Goal: Task Accomplishment & Management: Use online tool/utility

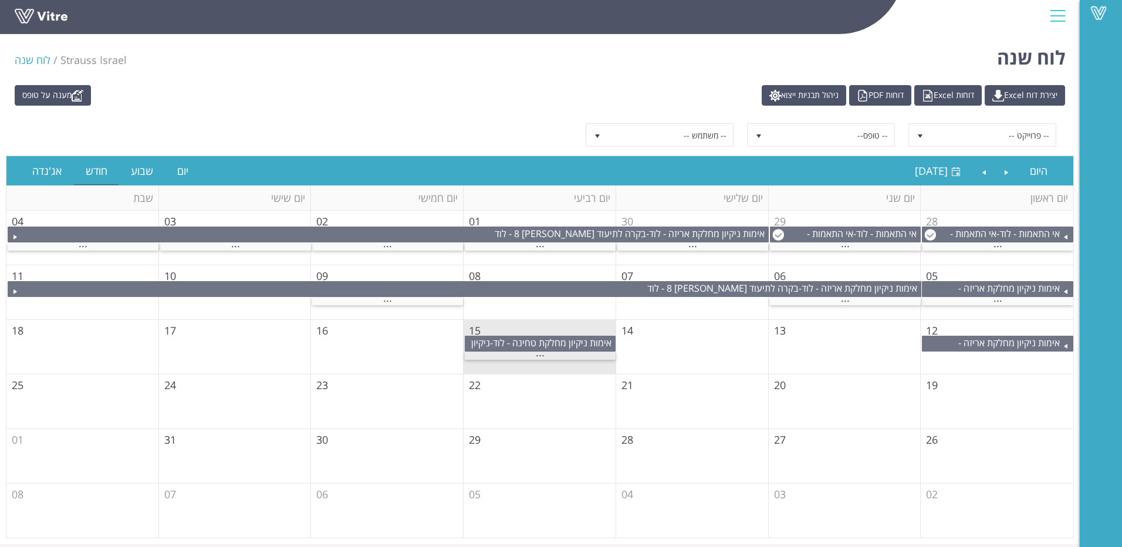
click at [531, 353] on div "..." at bounding box center [540, 356] width 151 height 8
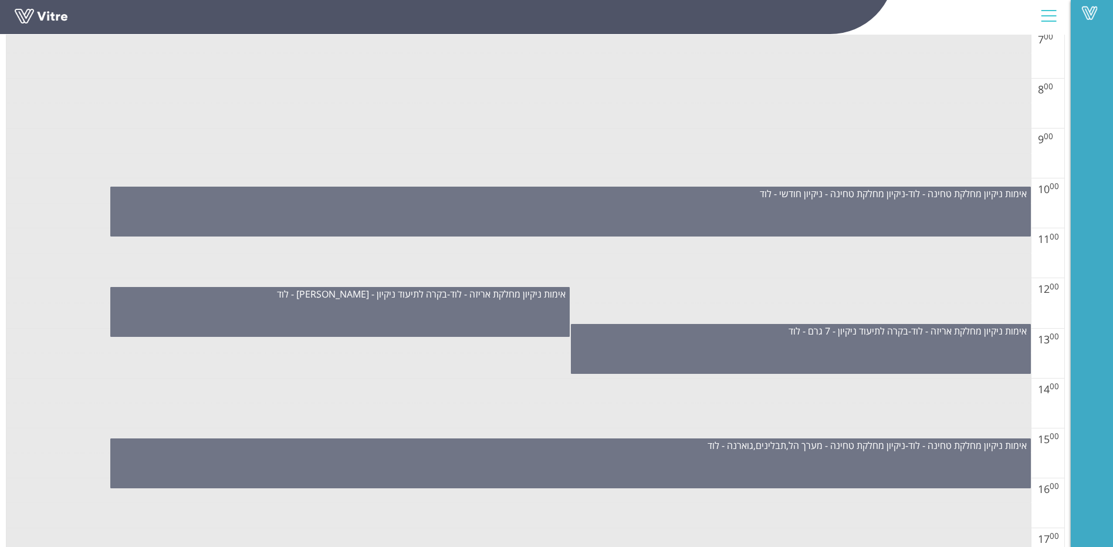
scroll to position [704, 0]
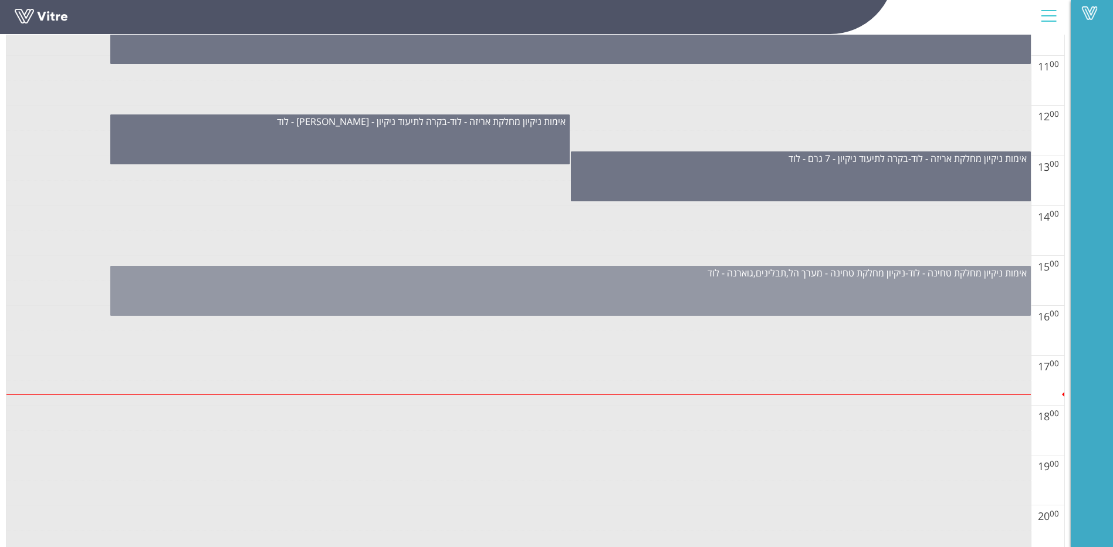
click at [829, 304] on div "אימות ניקיון מחלקת טחינה - לוד - ניקיון מחלקת טחינה - מערך הל,תבלינים,גוארנה - …" at bounding box center [570, 291] width 921 height 50
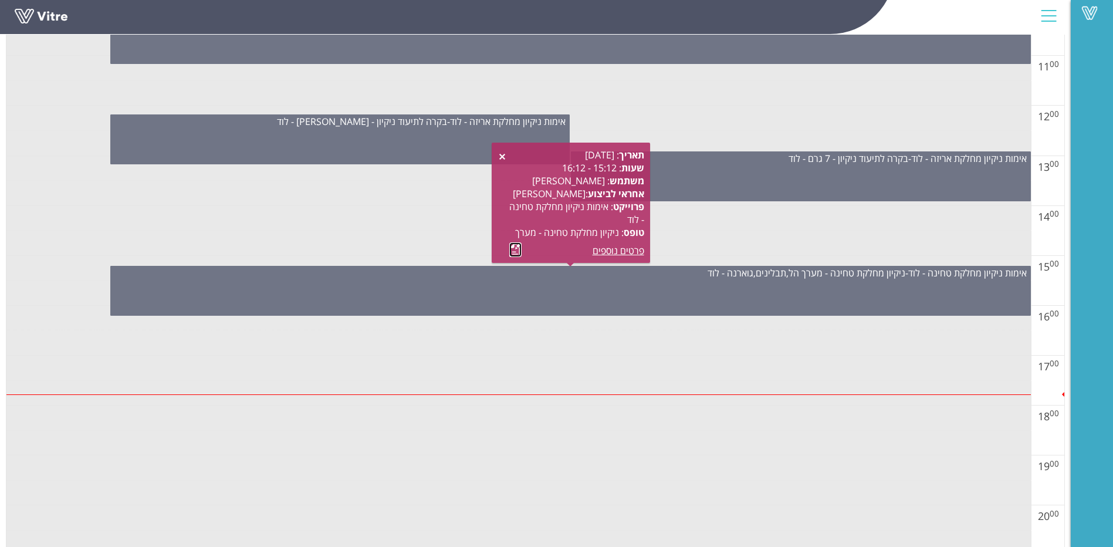
click at [518, 244] on link at bounding box center [515, 249] width 12 height 15
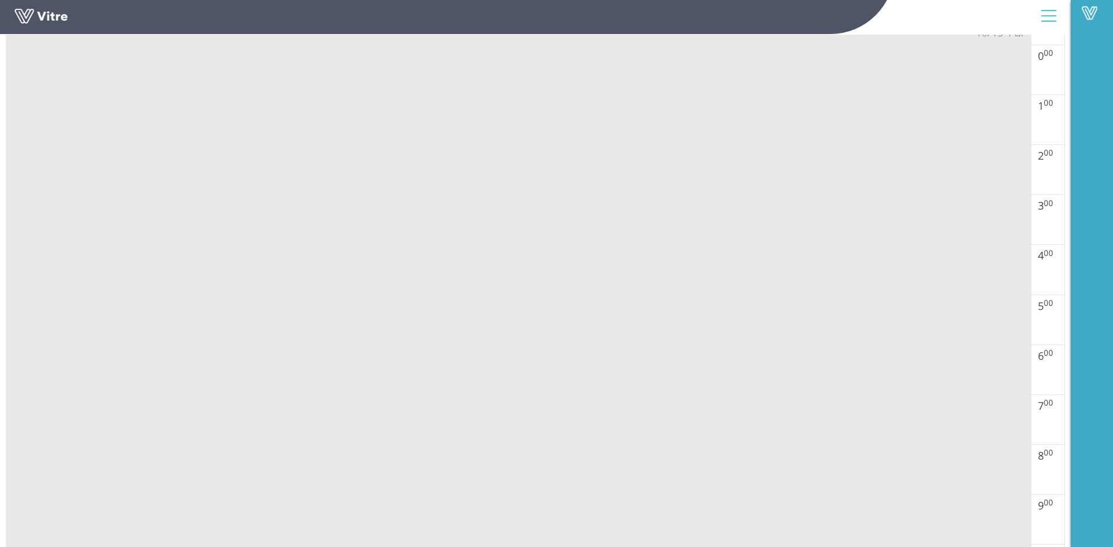
scroll to position [0, 0]
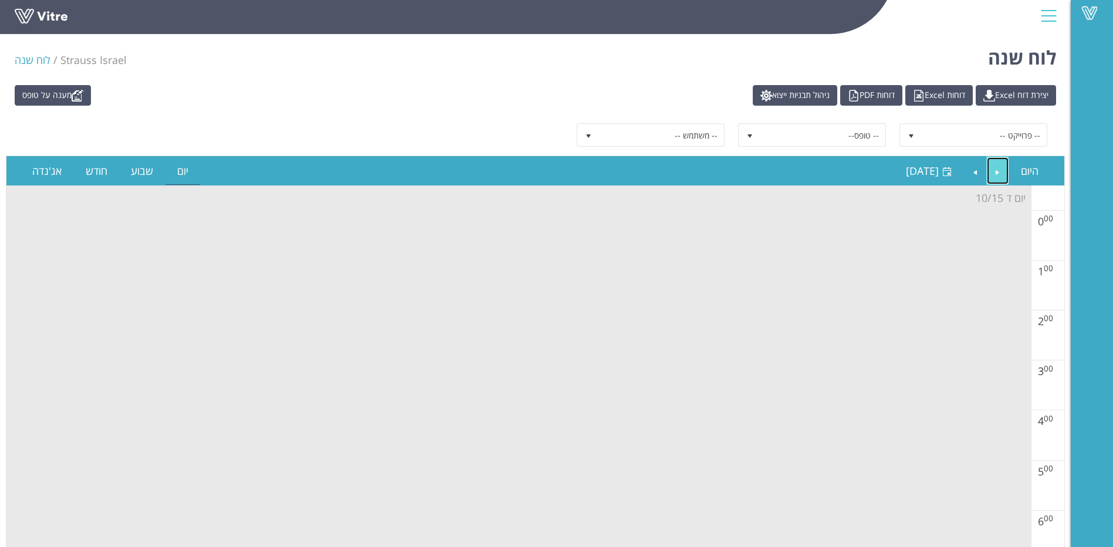
click at [988, 171] on link "Previous" at bounding box center [998, 170] width 22 height 27
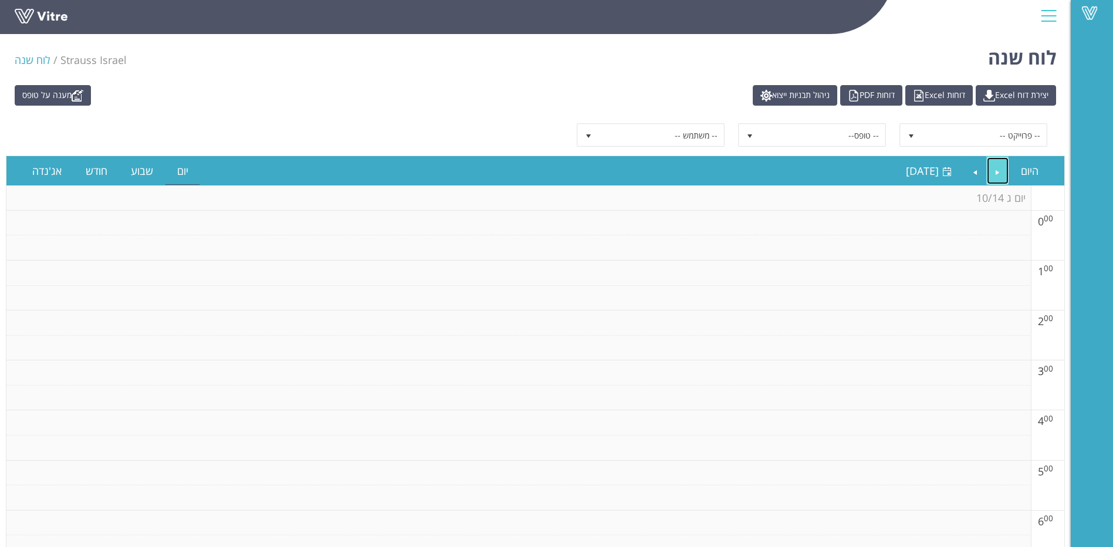
click at [988, 171] on link "Previous" at bounding box center [998, 170] width 22 height 27
click at [1012, 168] on link "היום" at bounding box center [1029, 170] width 41 height 27
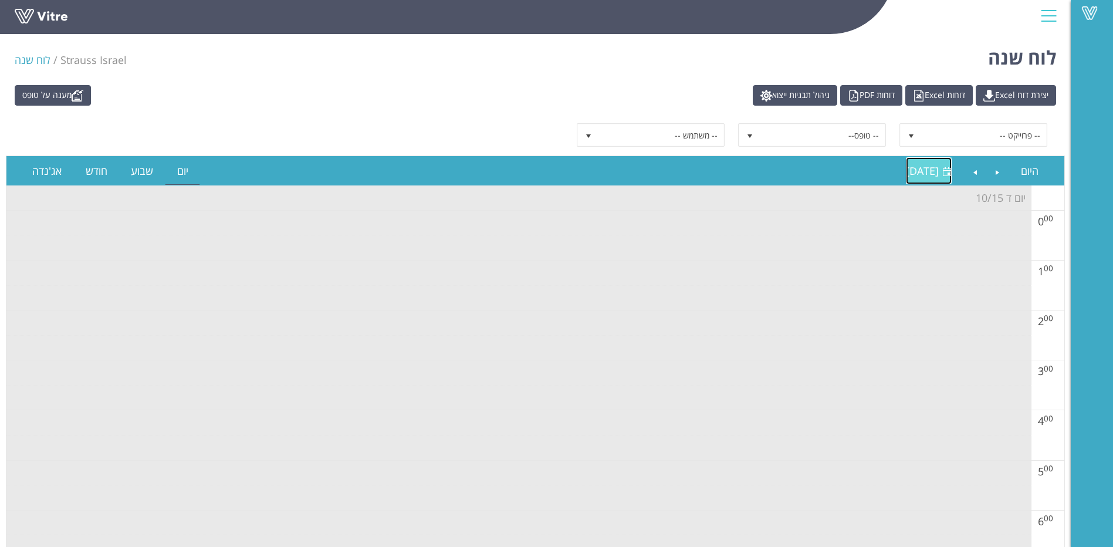
click at [919, 163] on link "[DATE] [DATE]" at bounding box center [929, 170] width 46 height 27
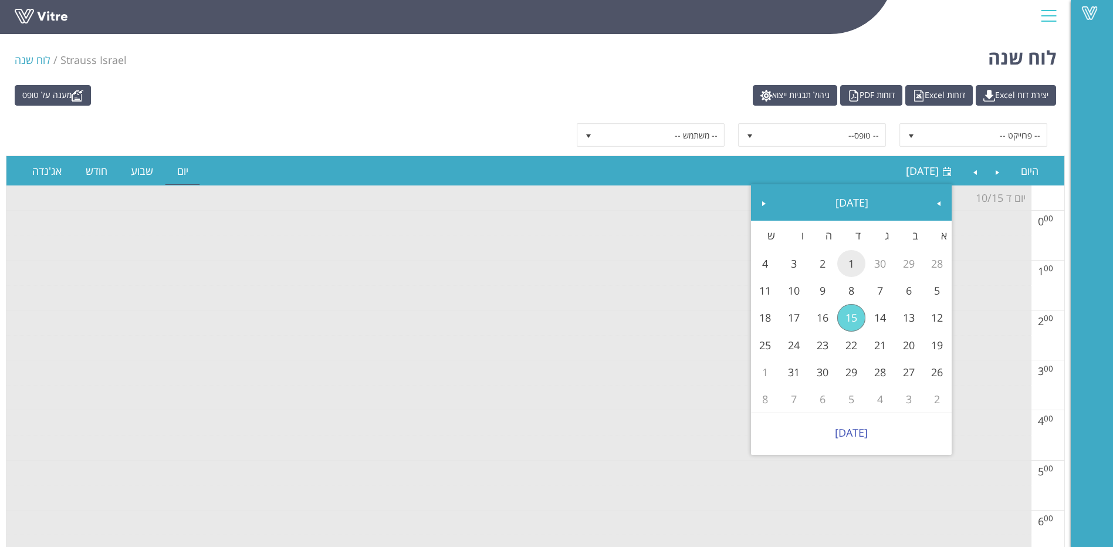
click at [857, 265] on link "1" at bounding box center [852, 263] width 29 height 27
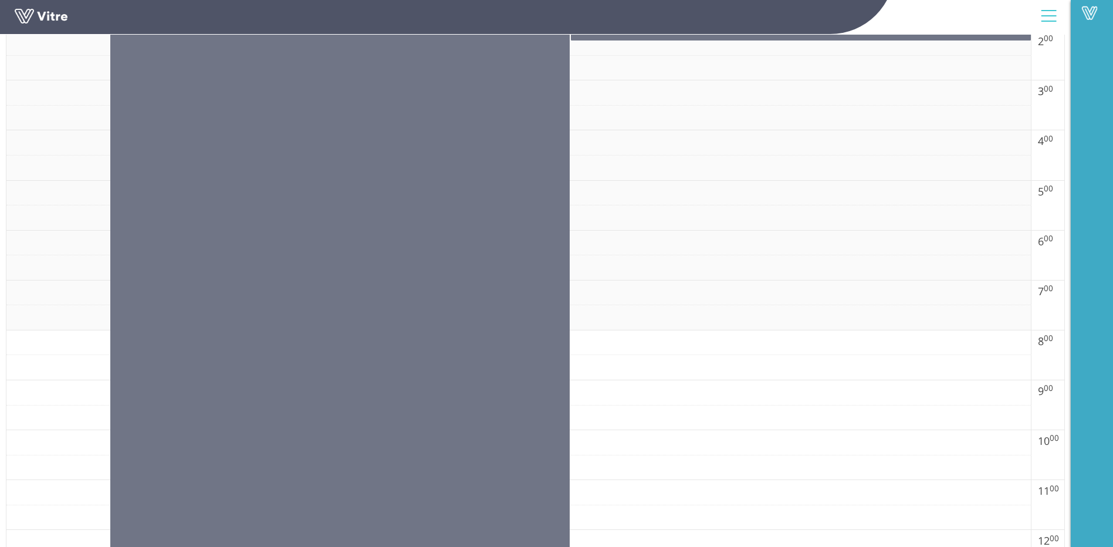
scroll to position [106, 0]
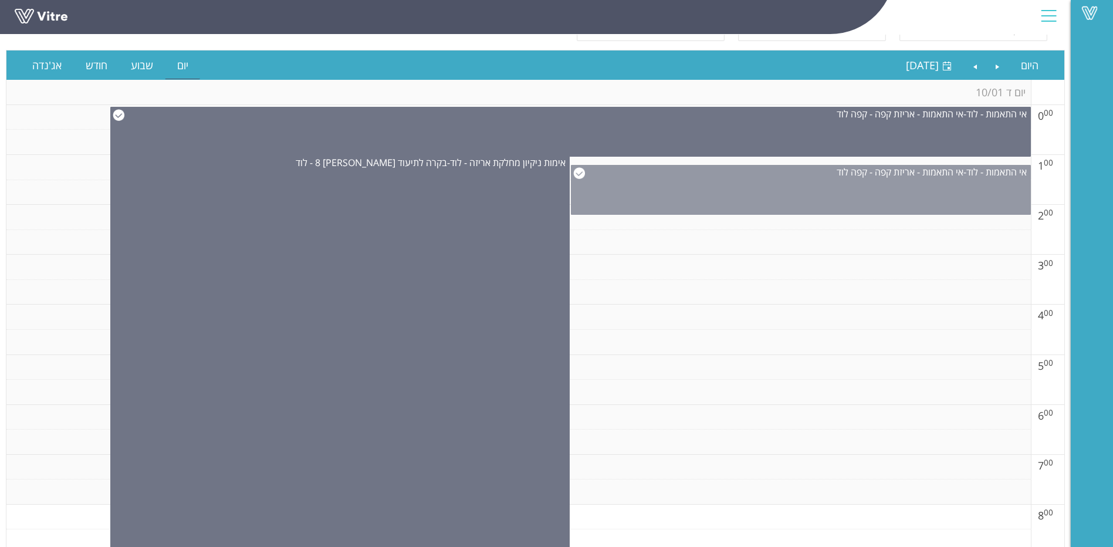
click at [658, 190] on div "אי התאמות - לוד - אי התאמות - אריזת קפה - קפה לוד" at bounding box center [801, 190] width 460 height 50
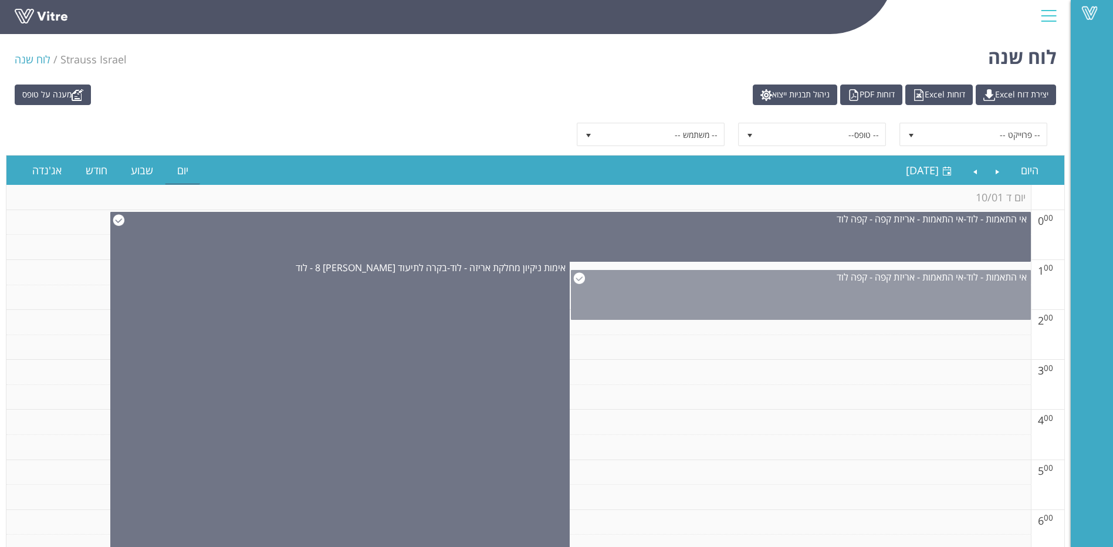
scroll to position [0, 0]
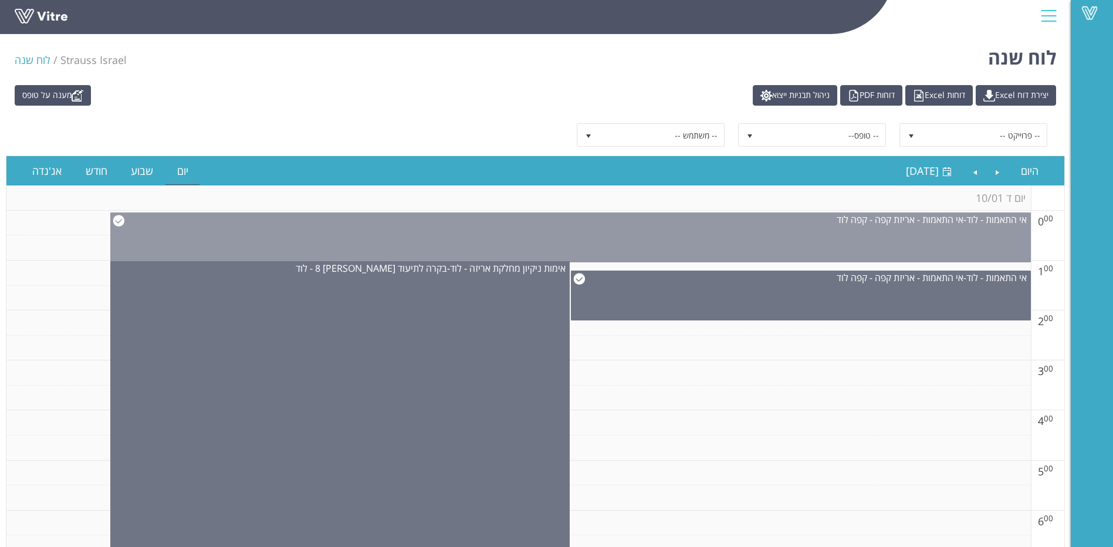
click at [640, 241] on div "אי התאמות - לוד - אי התאמות - אריזת קפה - קפה לוד" at bounding box center [570, 237] width 921 height 50
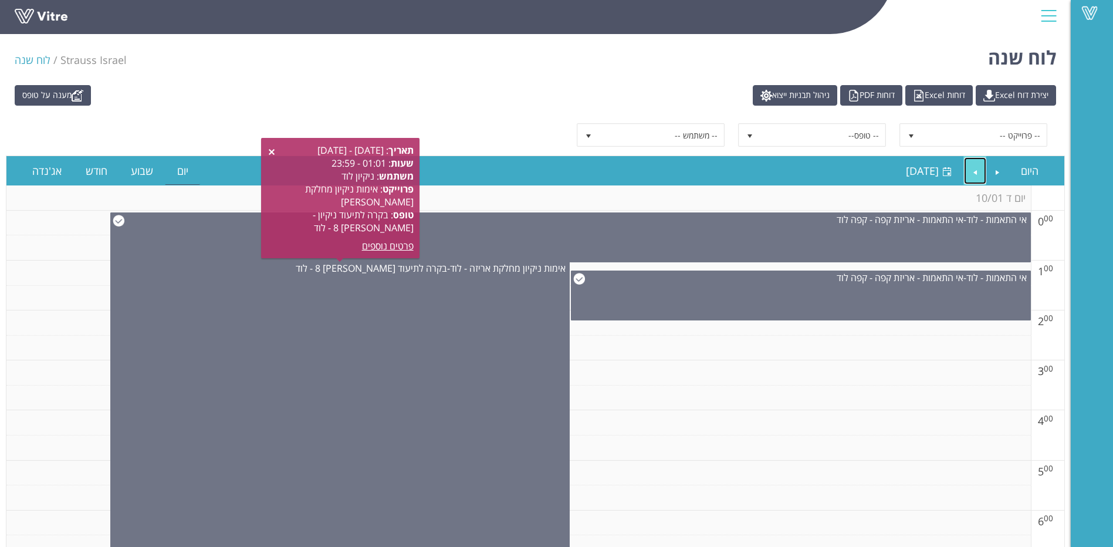
click at [967, 164] on link "Next" at bounding box center [975, 170] width 22 height 27
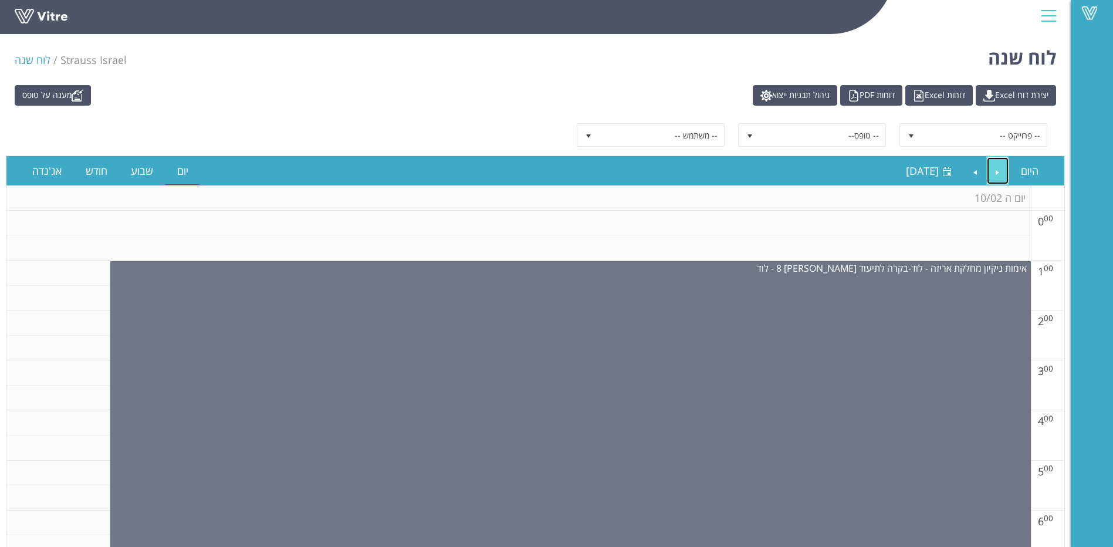
click at [1005, 172] on link "Previous" at bounding box center [998, 170] width 22 height 27
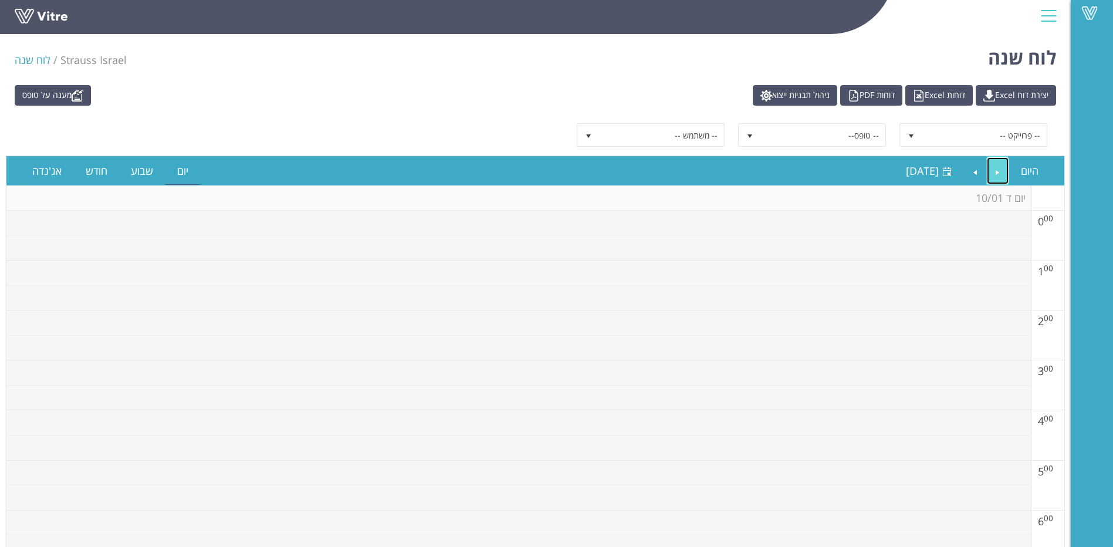
click at [1005, 172] on link "Previous" at bounding box center [998, 170] width 22 height 27
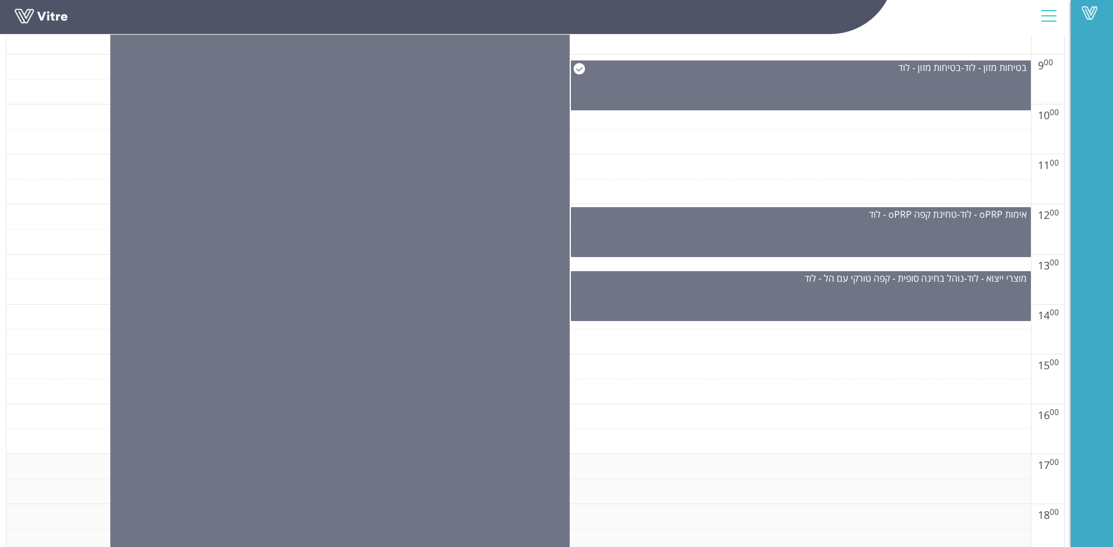
scroll to position [528, 0]
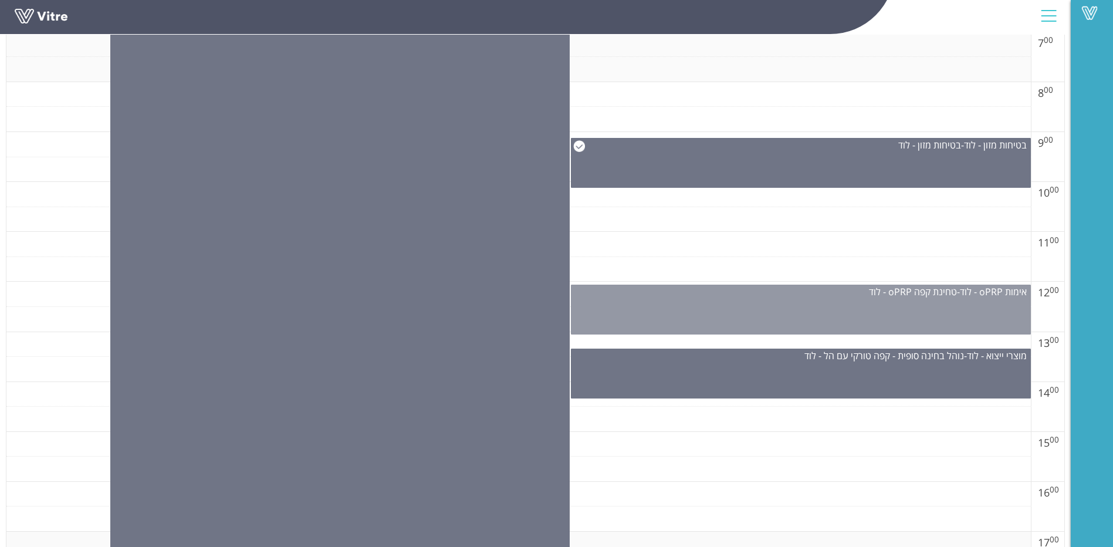
click at [828, 324] on div "אימות oPRP - לוד - טחינת קפה oPRP - לוד" at bounding box center [801, 310] width 460 height 50
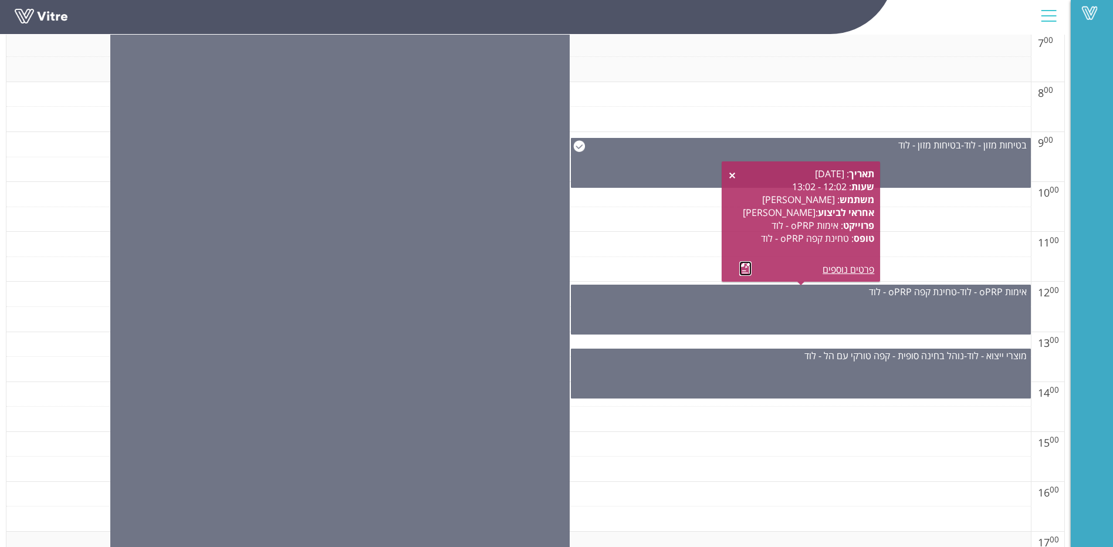
click at [741, 269] on link at bounding box center [745, 268] width 12 height 15
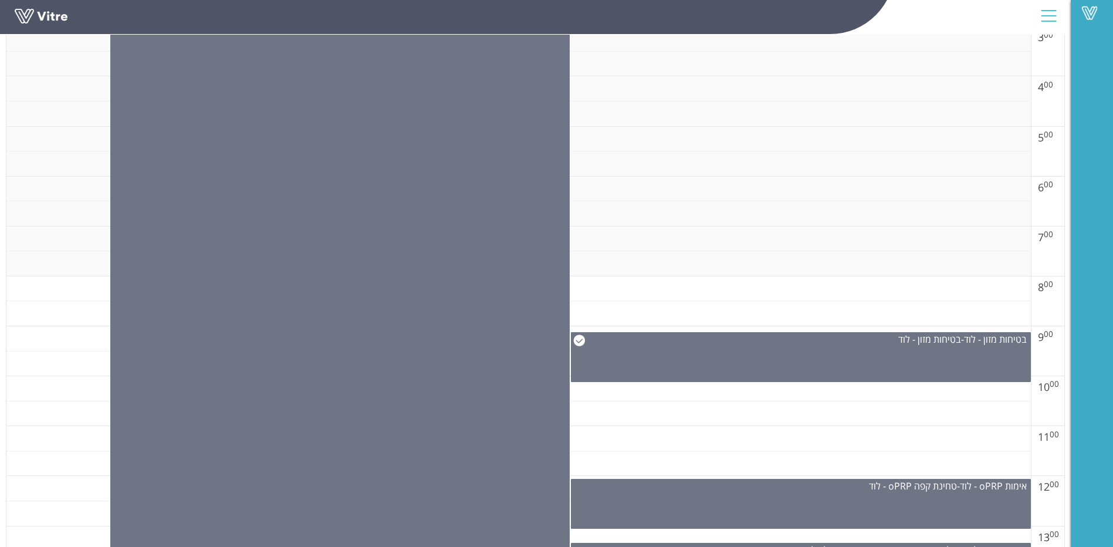
scroll to position [293, 0]
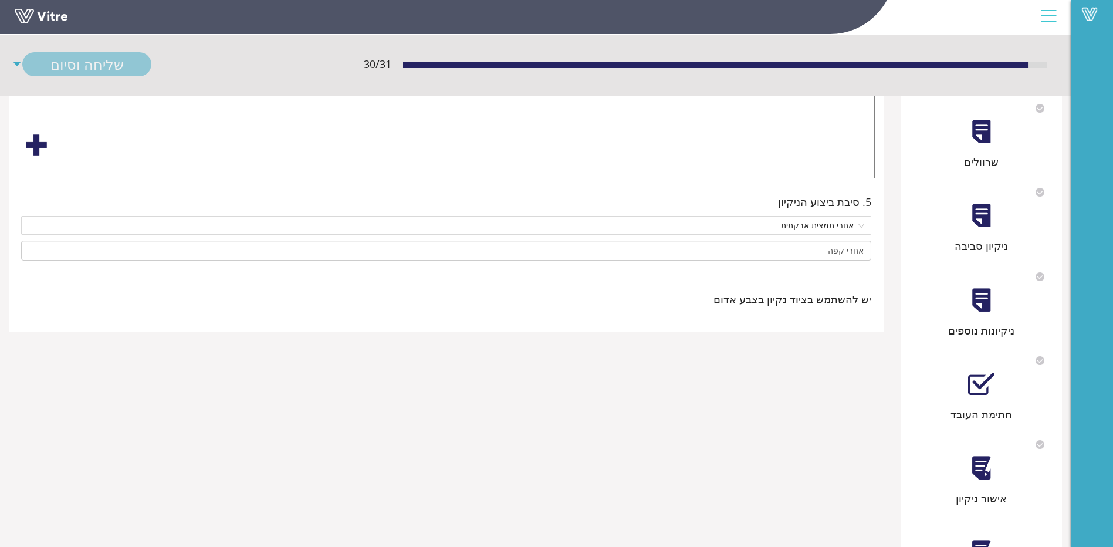
scroll to position [564, 0]
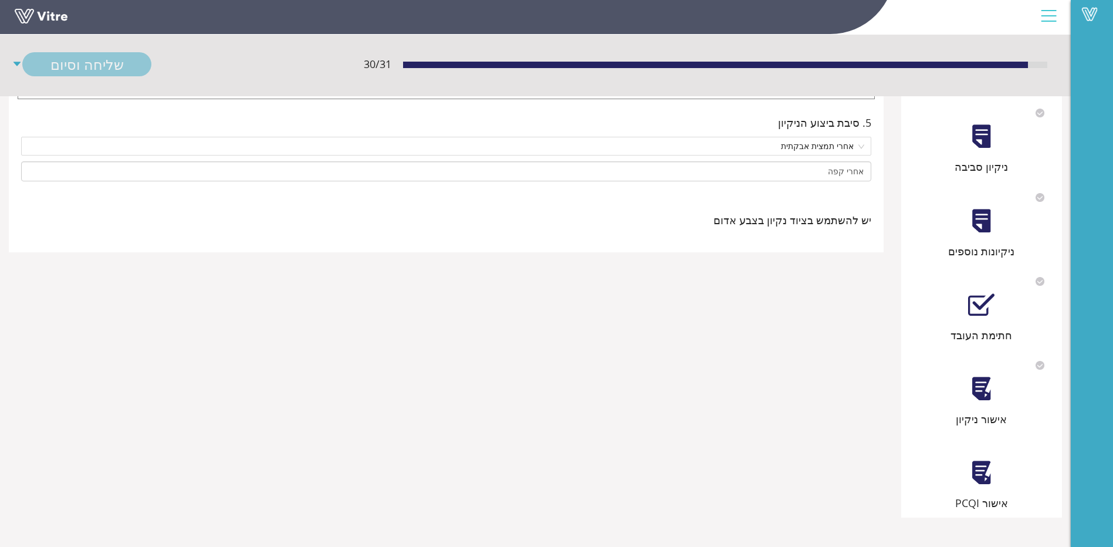
click at [981, 223] on div at bounding box center [981, 221] width 26 height 26
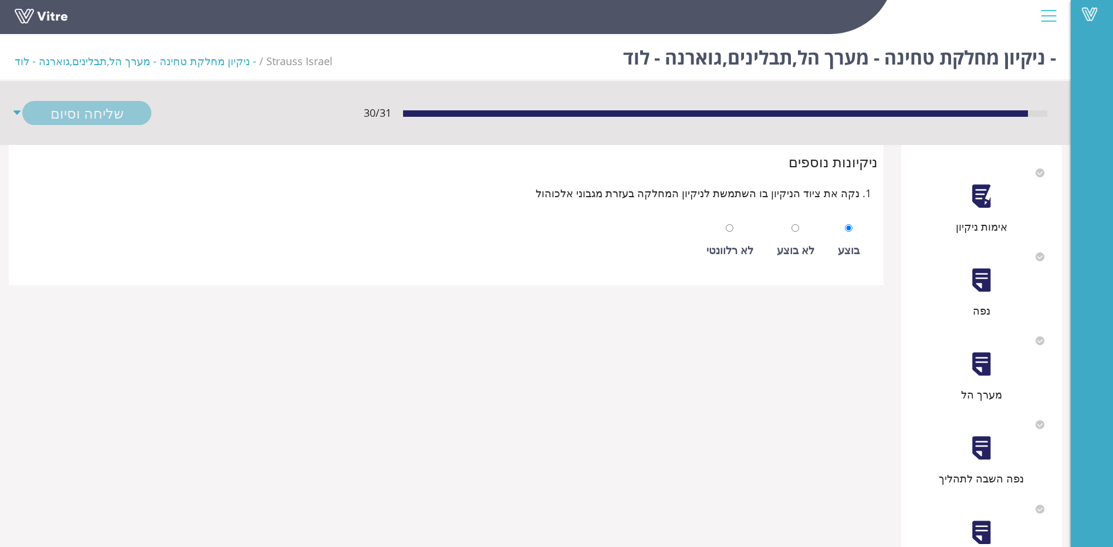
click at [981, 379] on div "מערך הל" at bounding box center [981, 364] width 149 height 75
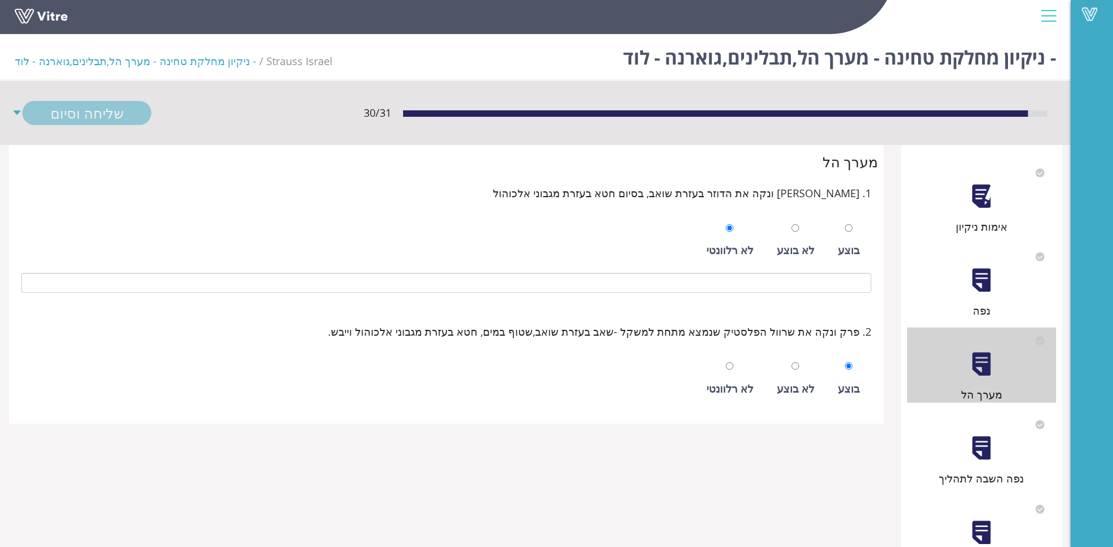
click at [994, 448] on div at bounding box center [981, 448] width 26 height 26
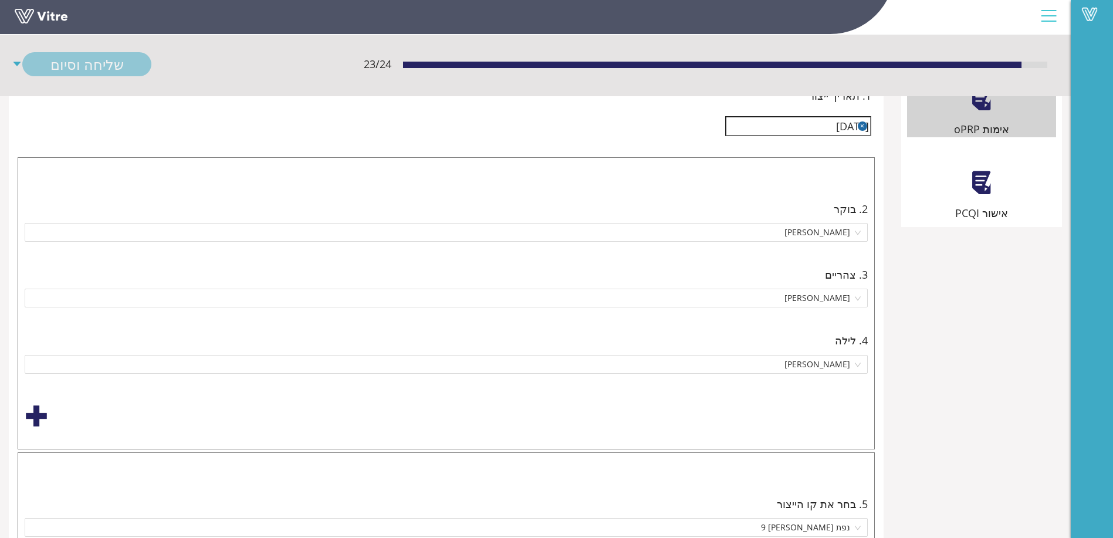
scroll to position [59, -273]
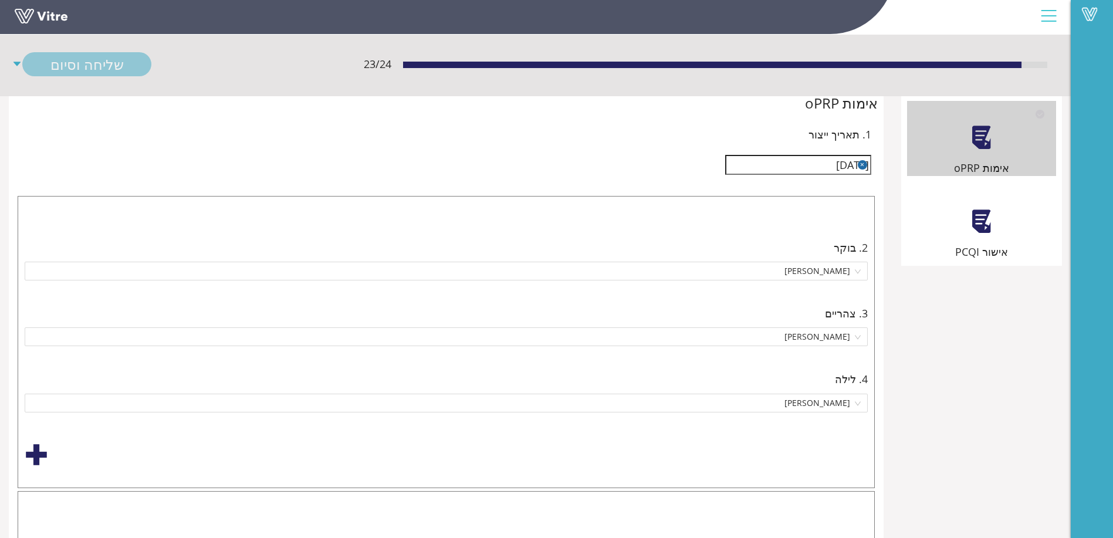
click at [862, 479] on html "Vitre - טחינת קפה oPRP - לוד Strauss Israel - טחינת קפה oPRP - לוד 23 / 24 שליח…" at bounding box center [556, 210] width 1113 height 538
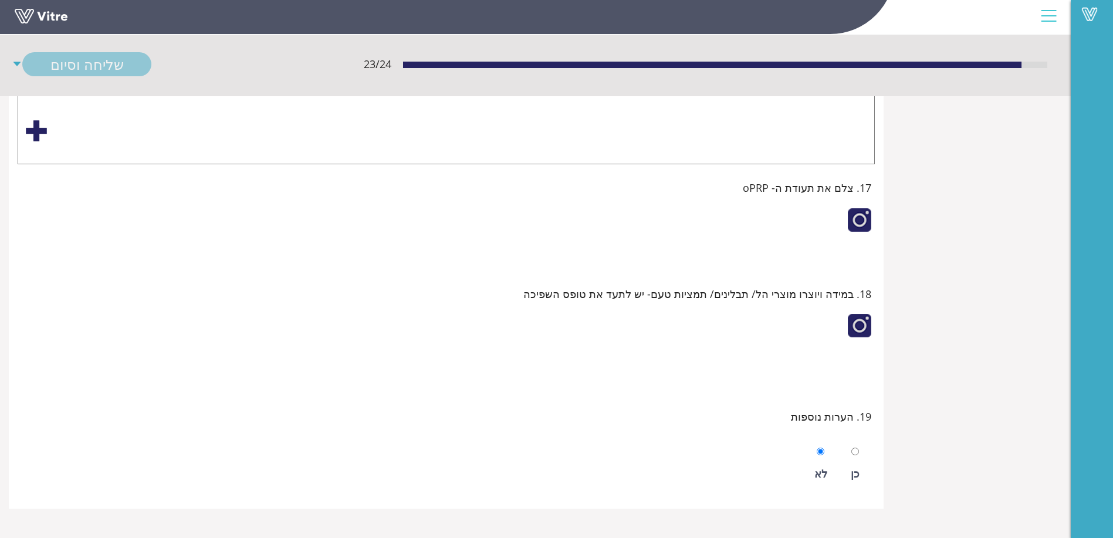
scroll to position [5223, 0]
